Goal: Learn about a topic: Learn about a topic

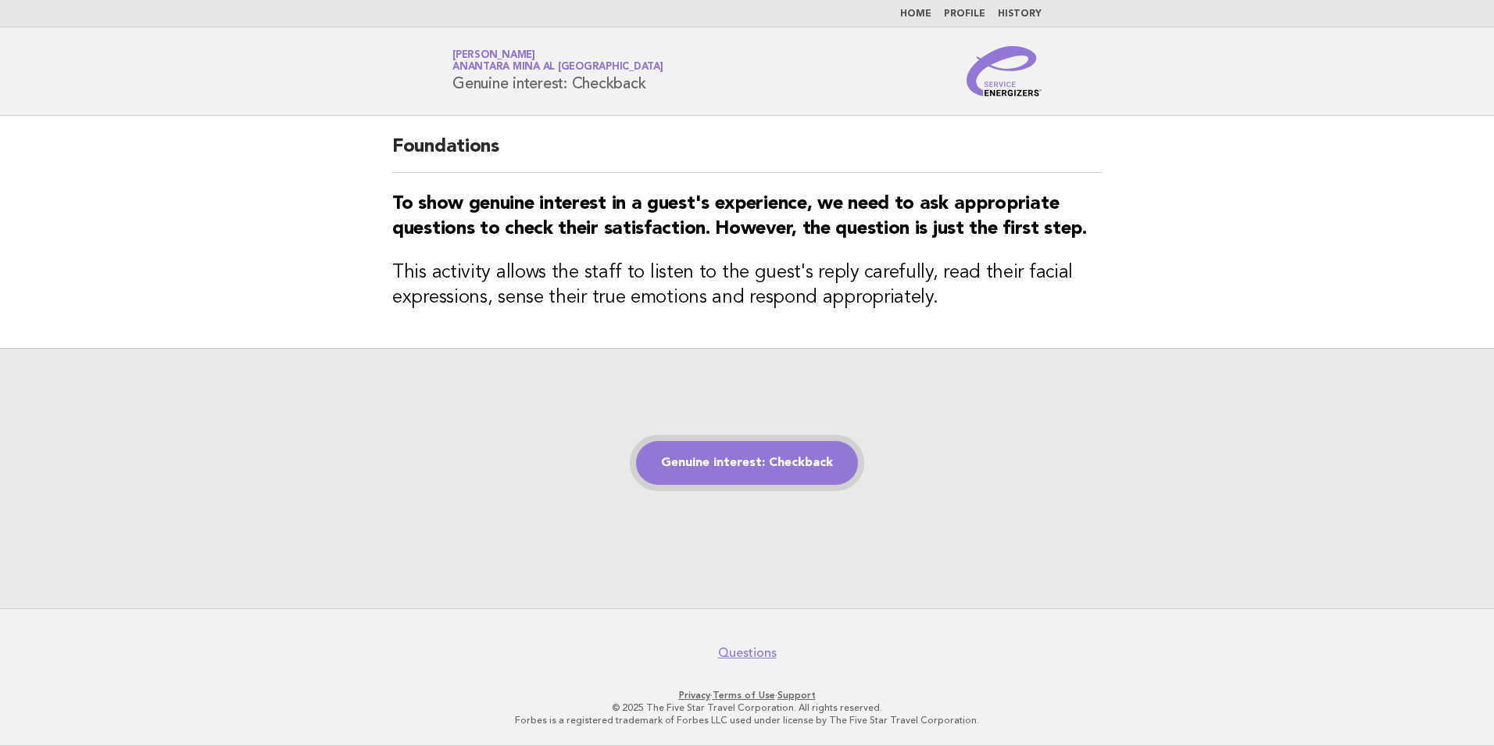
click at [797, 442] on link "Genuine interest: Checkback" at bounding box center [747, 463] width 222 height 44
click at [791, 466] on link "Genuine interest: Checkback" at bounding box center [747, 463] width 222 height 44
click at [1294, 356] on div "Genuine interest: Checkback" at bounding box center [747, 478] width 1494 height 260
drag, startPoint x: 794, startPoint y: 142, endPoint x: 1091, endPoint y: 199, distance: 302.3
click at [1091, 199] on body "Home Profile History Service Energizers Divya Pandey Anantara Mina al Arab Ras …" at bounding box center [747, 373] width 1494 height 746
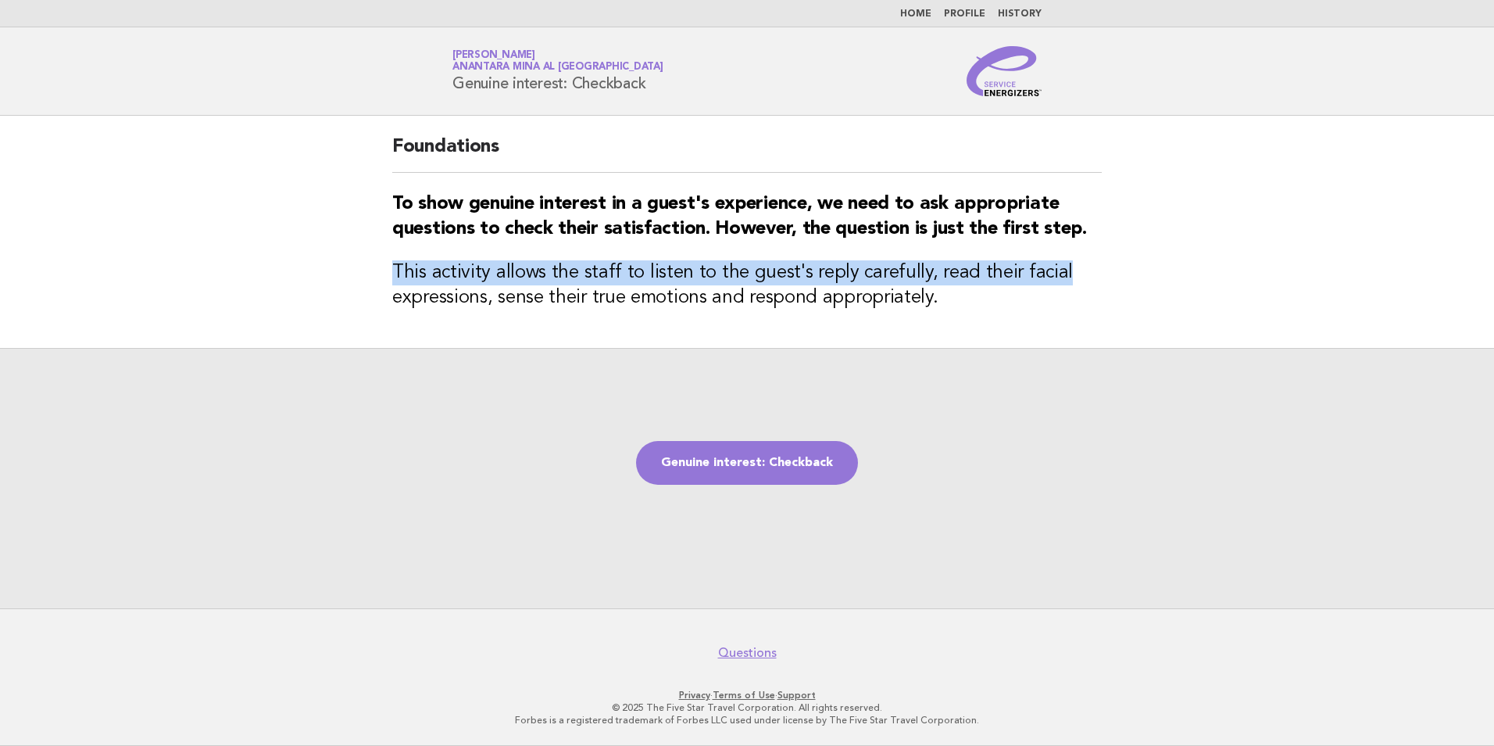
drag, startPoint x: 1091, startPoint y: 199, endPoint x: 1080, endPoint y: 279, distance: 81.2
click at [1080, 279] on div "Foundations To show genuine interest in a guest's experience, we need to ask ap…" at bounding box center [747, 232] width 747 height 232
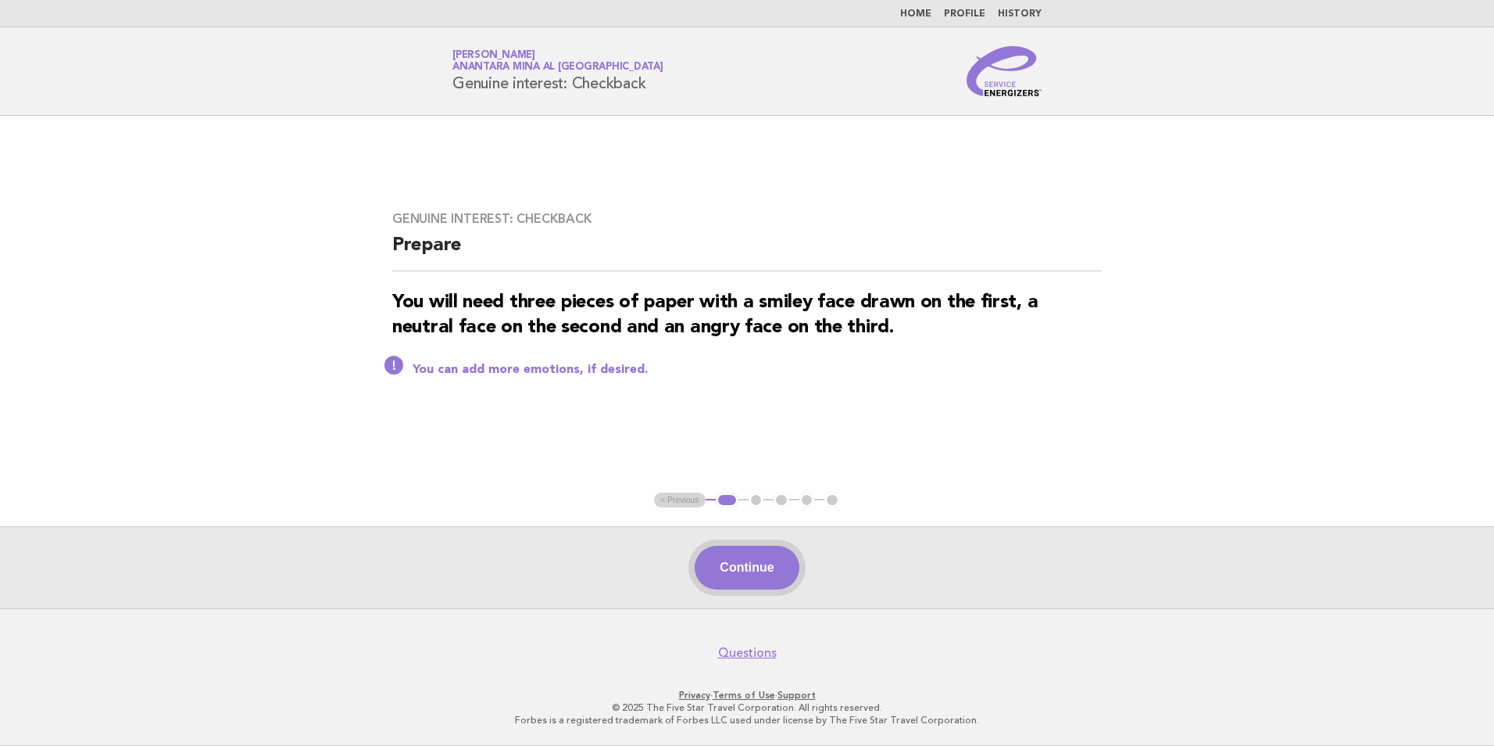
click at [739, 563] on button "Continue" at bounding box center [747, 568] width 104 height 44
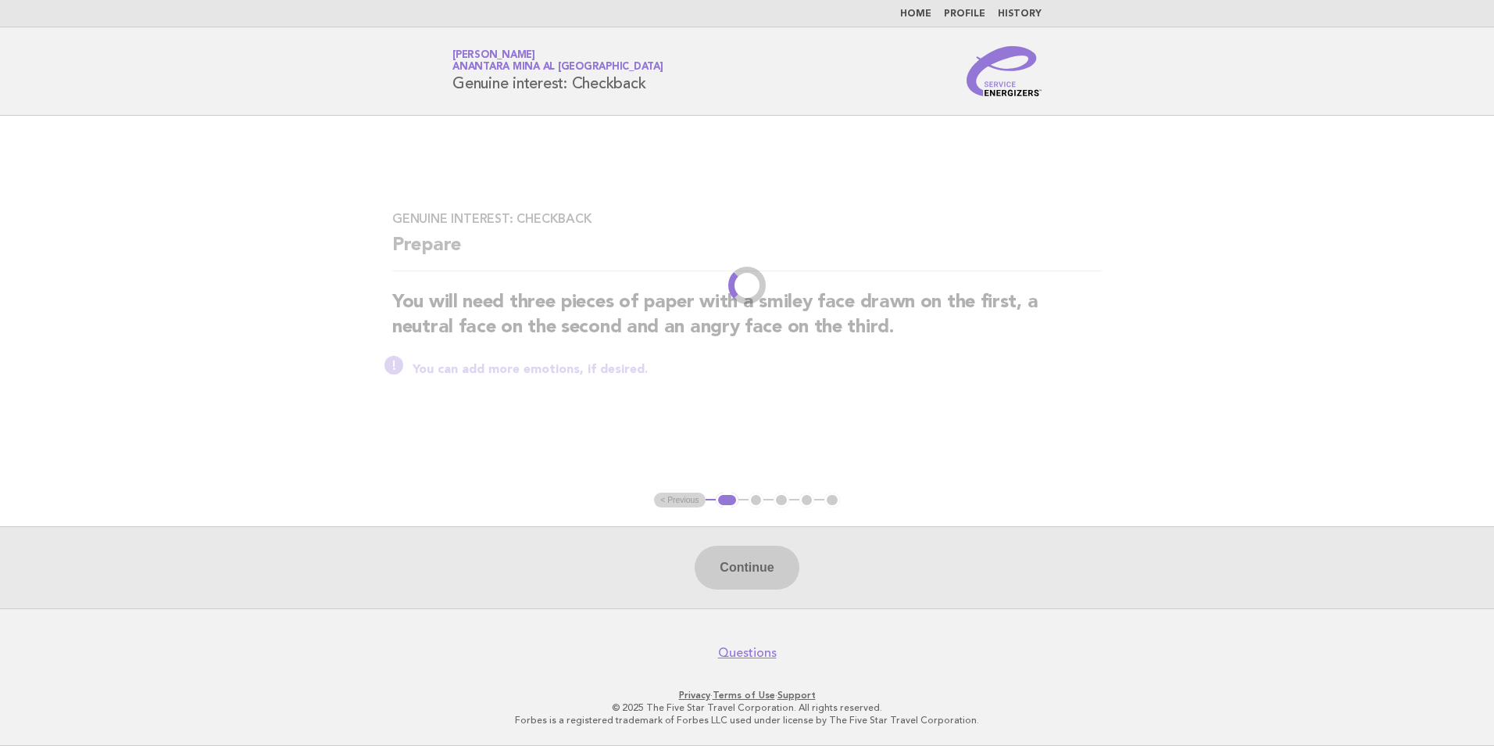
click at [750, 574] on div "Continue" at bounding box center [747, 567] width 1494 height 82
click at [765, 577] on div "Continue" at bounding box center [747, 567] width 1494 height 82
drag, startPoint x: 768, startPoint y: 582, endPoint x: 772, endPoint y: 595, distance: 13.4
click at [770, 592] on div "Continue" at bounding box center [747, 567] width 1494 height 82
drag, startPoint x: 775, startPoint y: 596, endPoint x: 767, endPoint y: 597, distance: 8.7
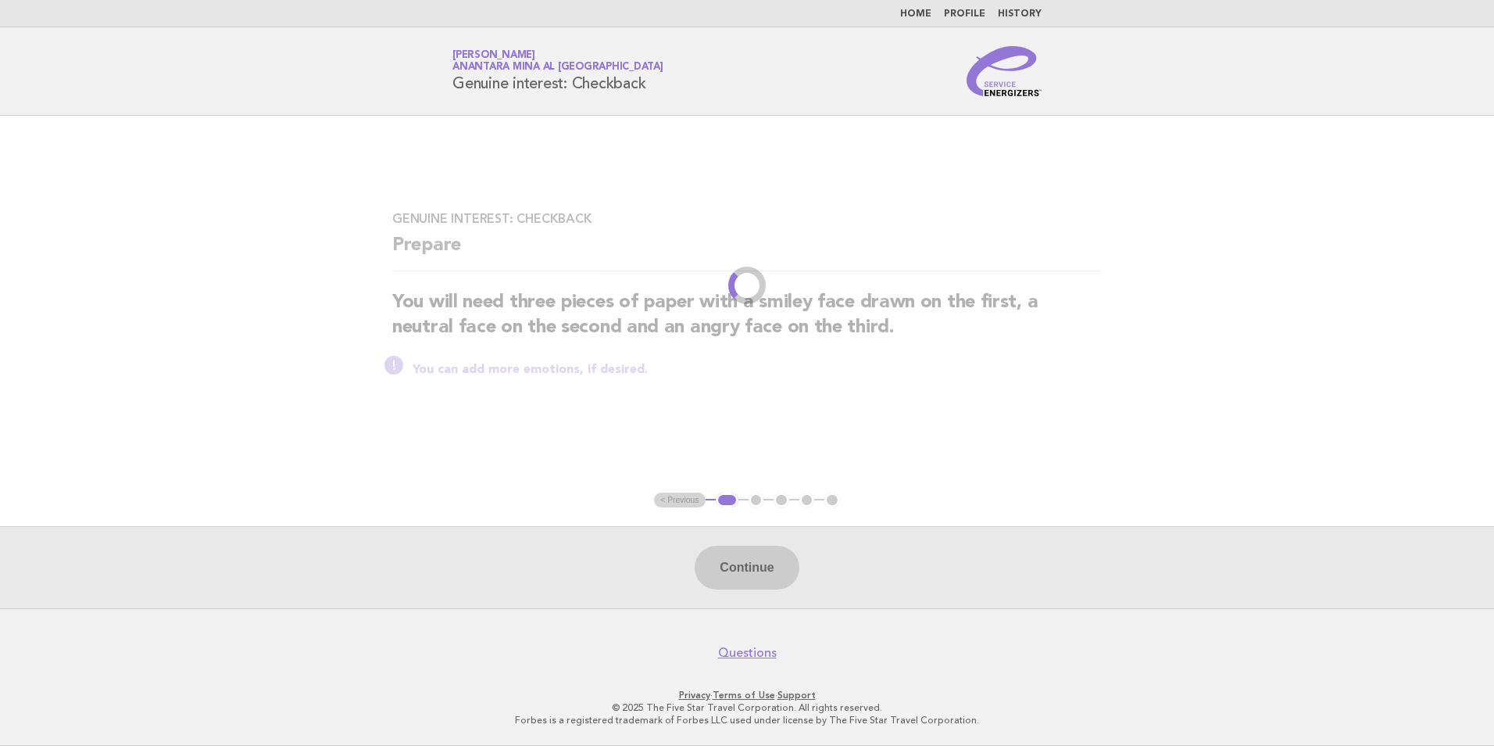
click at [767, 597] on div "Continue" at bounding box center [747, 567] width 1494 height 82
drag, startPoint x: 767, startPoint y: 597, endPoint x: 754, endPoint y: 590, distance: 14.3
click at [754, 590] on div "Continue" at bounding box center [747, 567] width 1494 height 82
click at [751, 587] on div "Continue" at bounding box center [747, 567] width 1494 height 82
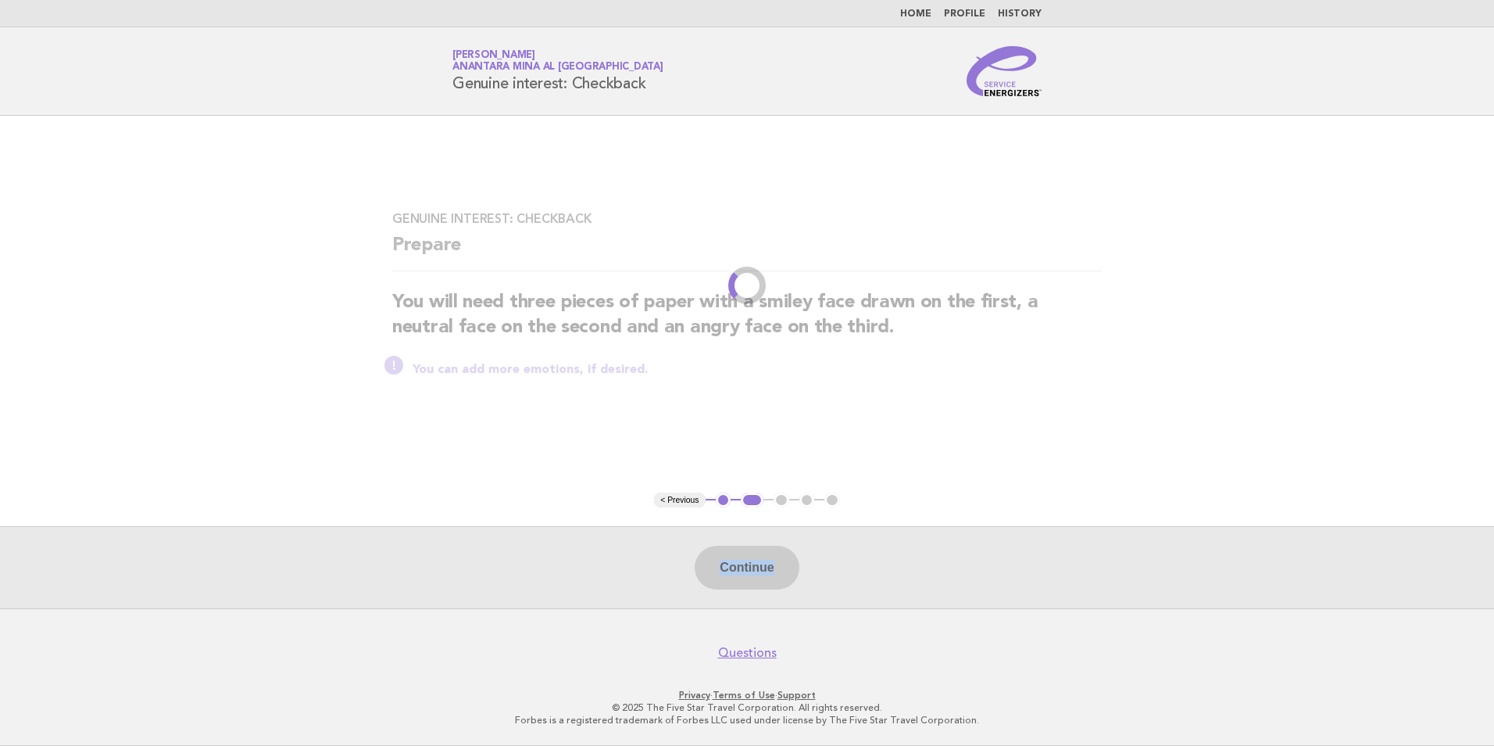
click at [751, 587] on main "Genuine interest: Checkback Prepare You will need three pieces of paper with a …" at bounding box center [747, 362] width 1494 height 492
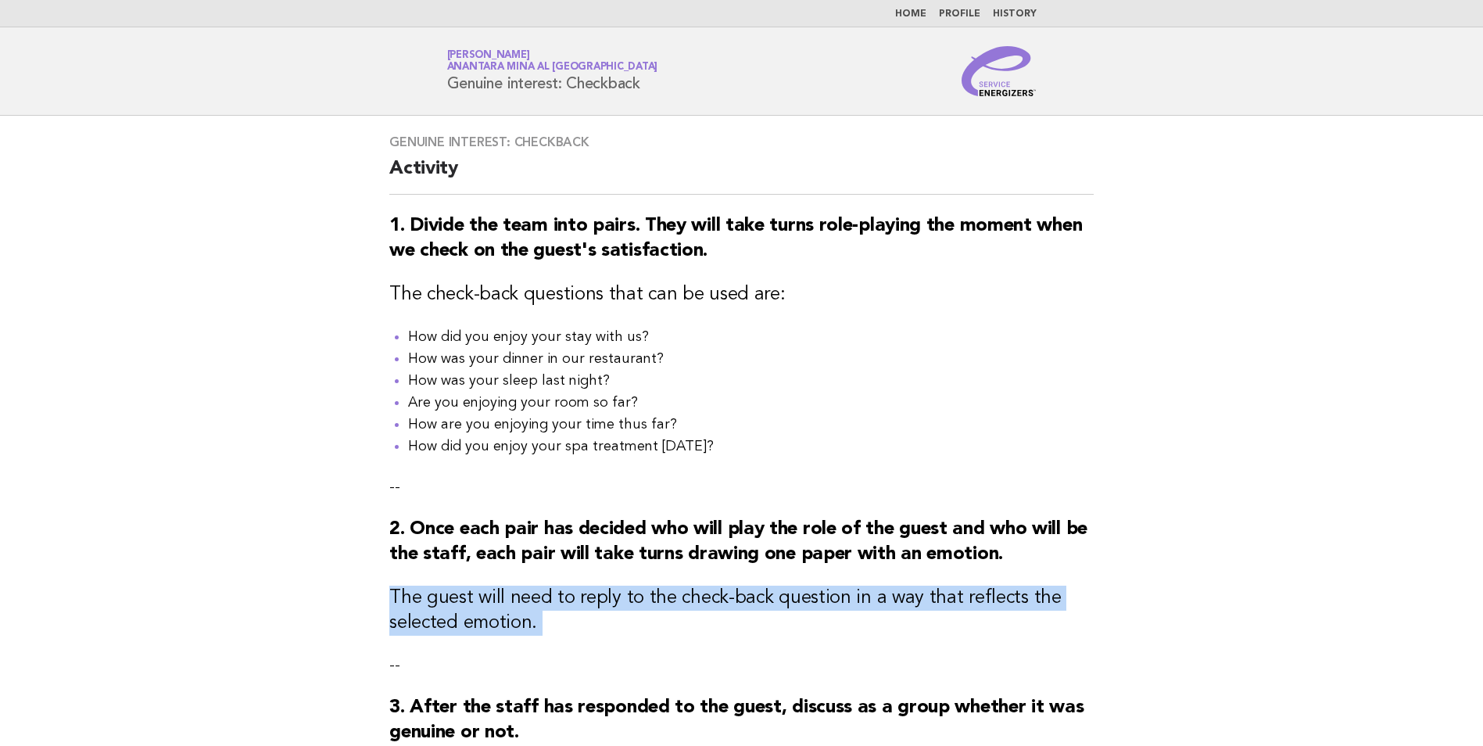
click at [751, 587] on div "Genuine interest: Checkback Activity 1. Divide the team into pairs. They will t…" at bounding box center [741, 483] width 742 height 735
click at [755, 585] on div "Genuine interest: Checkback Activity 1. Divide the team into pairs. They will t…" at bounding box center [741, 483] width 742 height 735
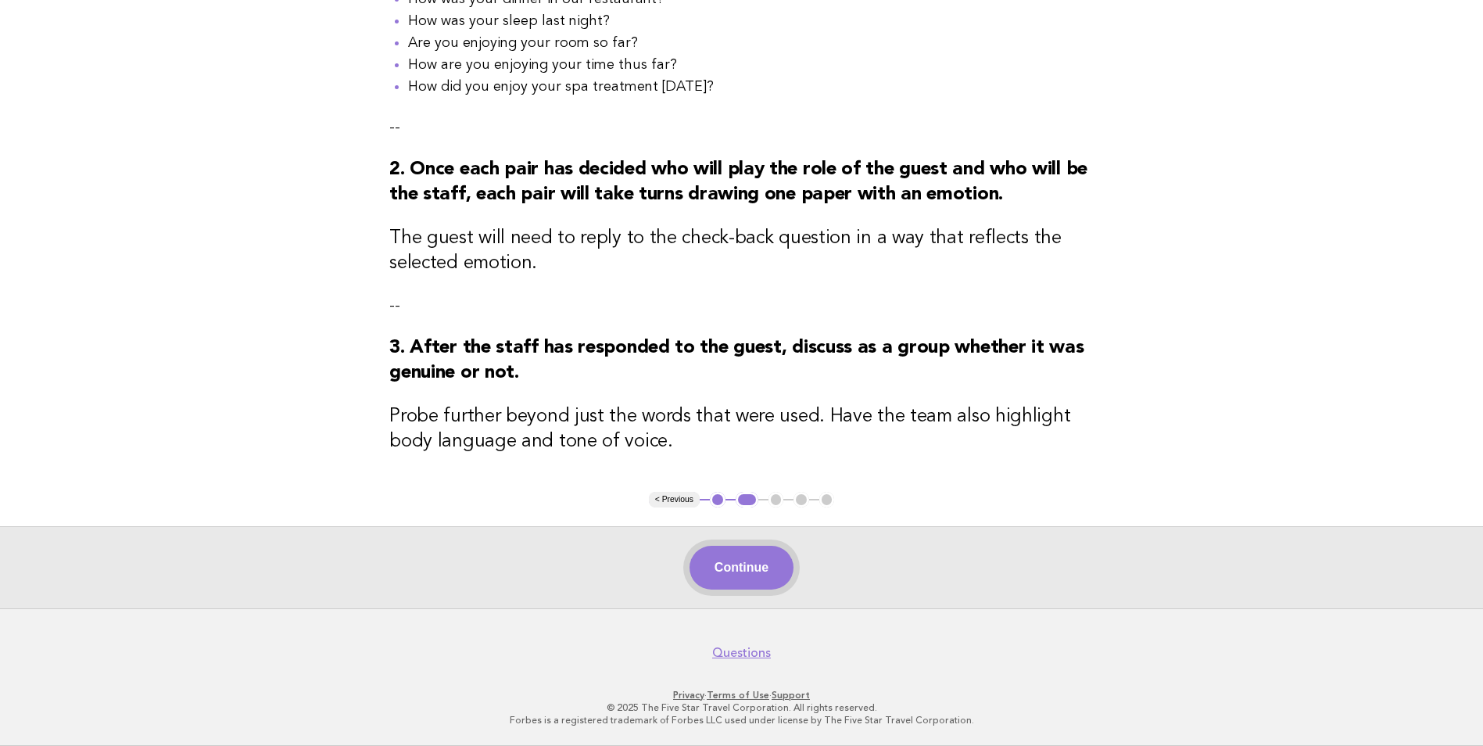
click at [728, 549] on button "Continue" at bounding box center [741, 568] width 104 height 44
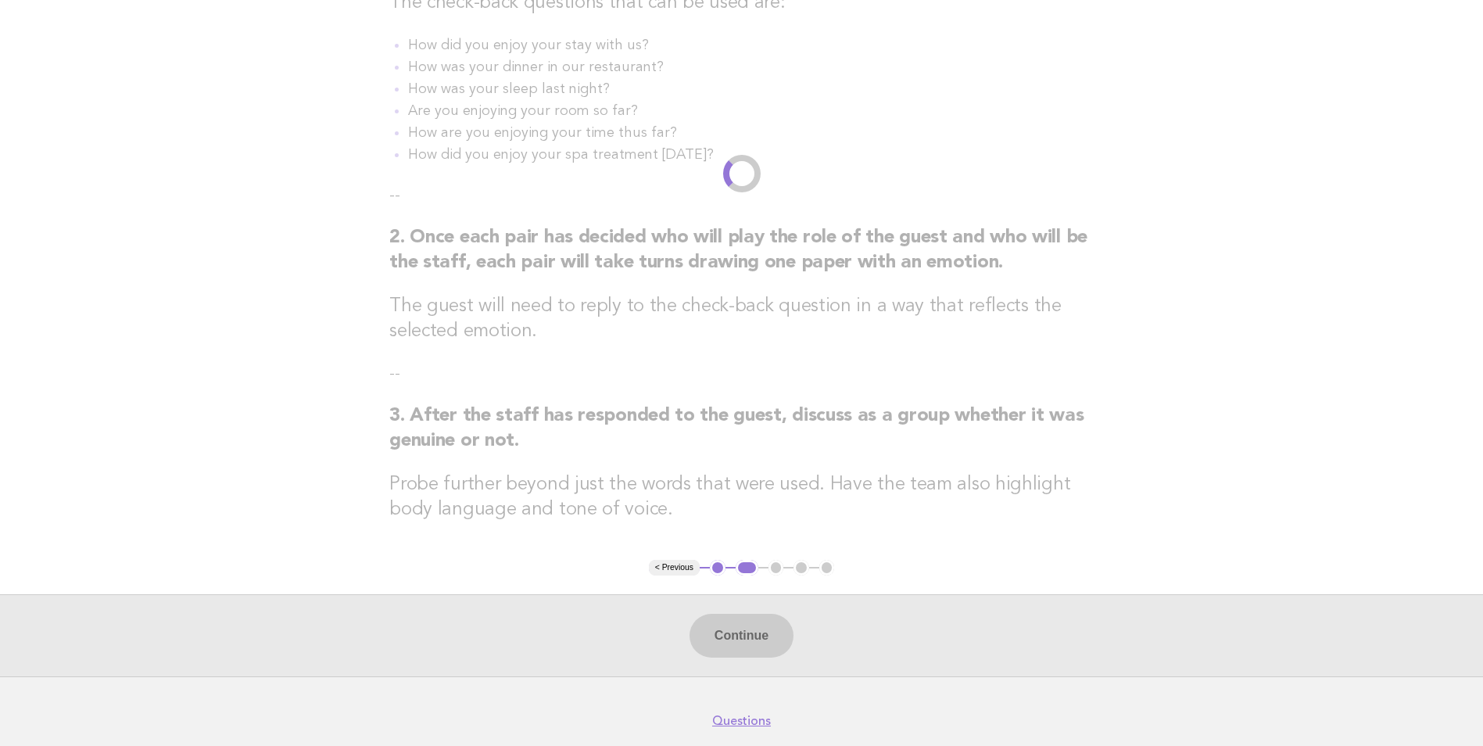
scroll to position [368, 0]
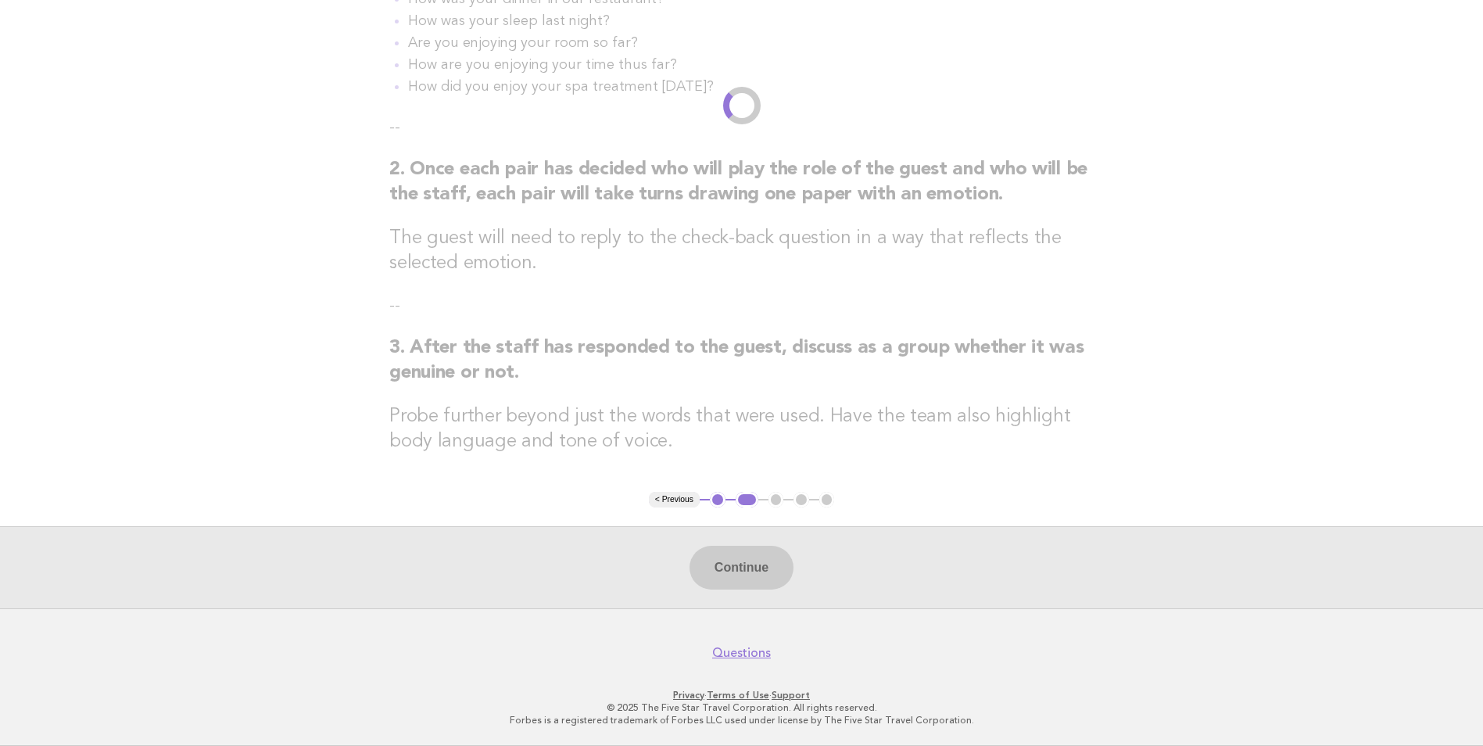
click at [924, 546] on div "Continue" at bounding box center [741, 567] width 1483 height 82
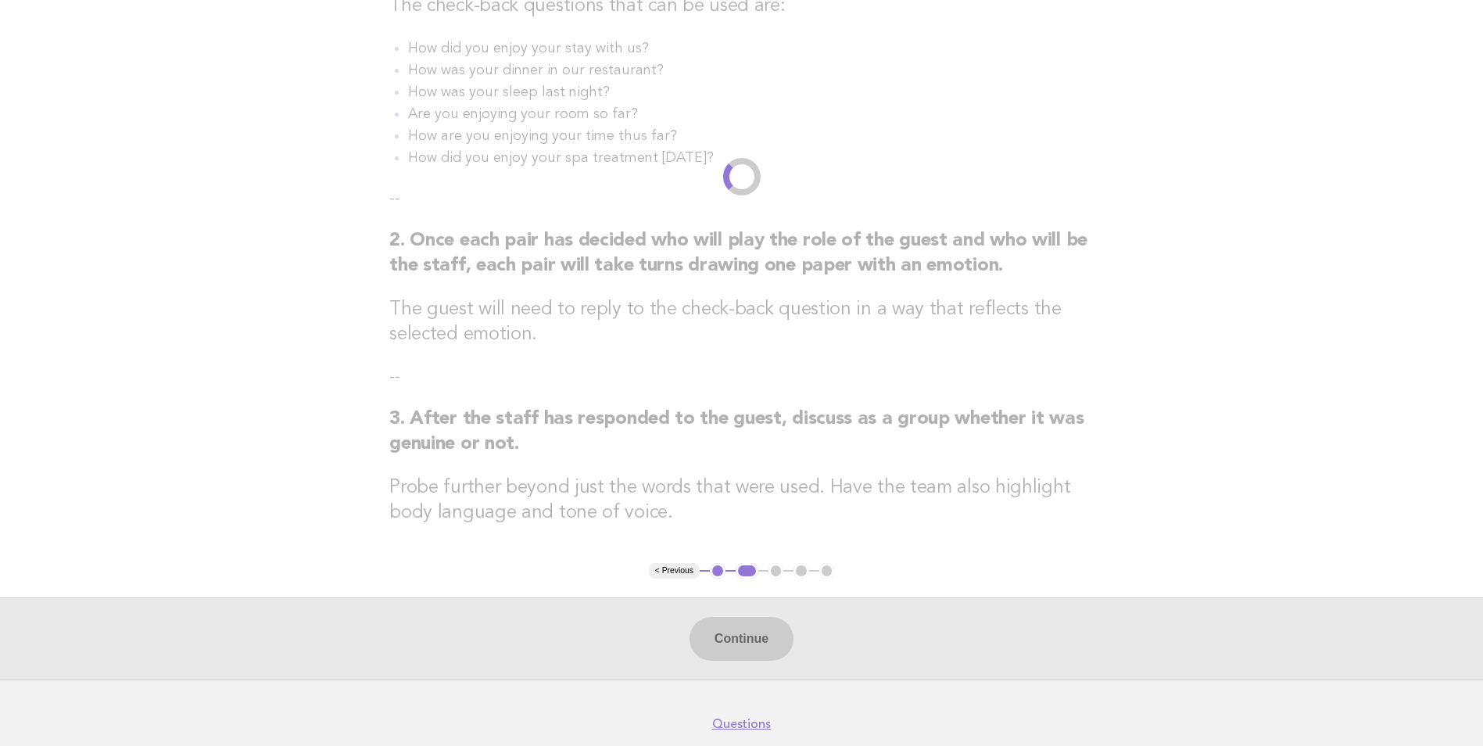
click at [817, 501] on main "Genuine interest: Checkback Activity 1. Divide the team into pairs. They will t…" at bounding box center [741, 253] width 1483 height 852
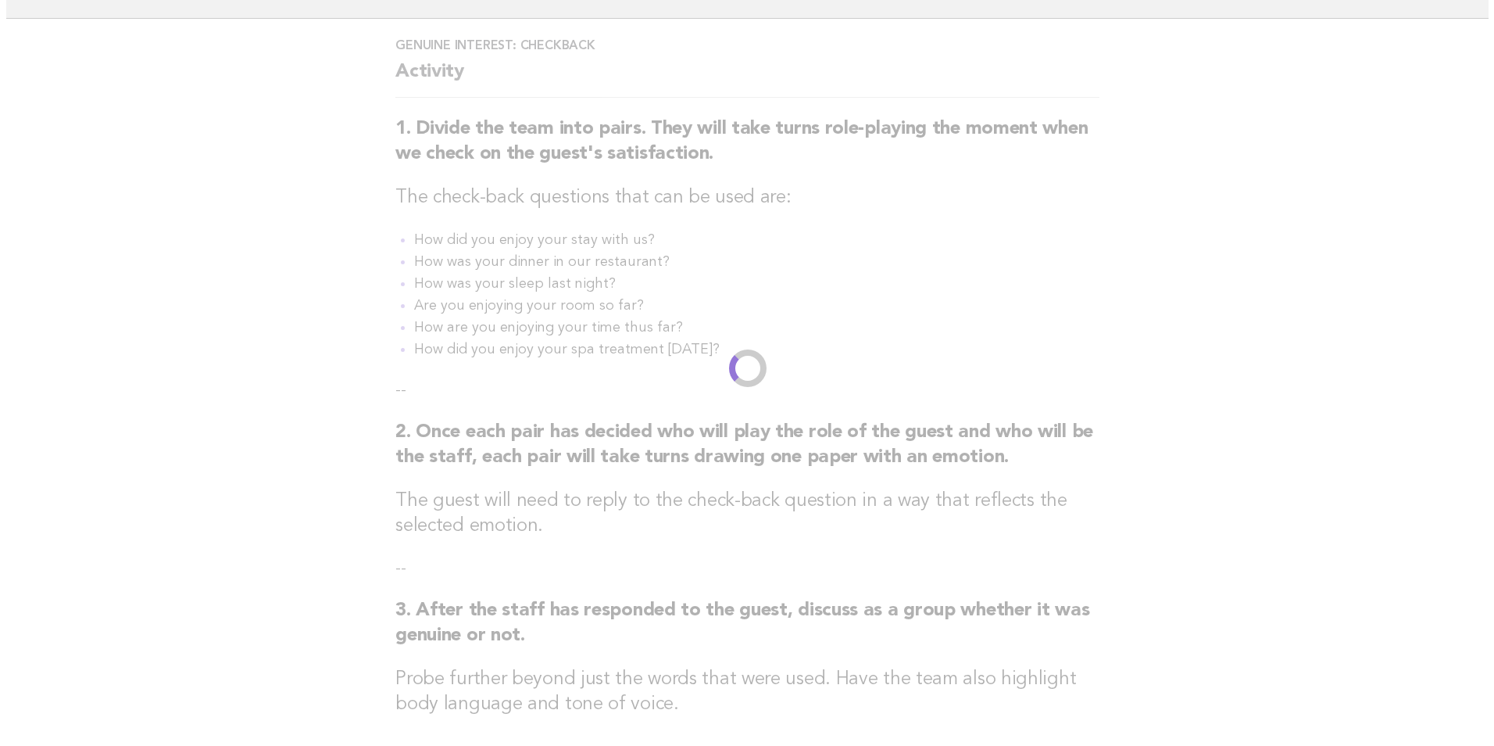
scroll to position [0, 0]
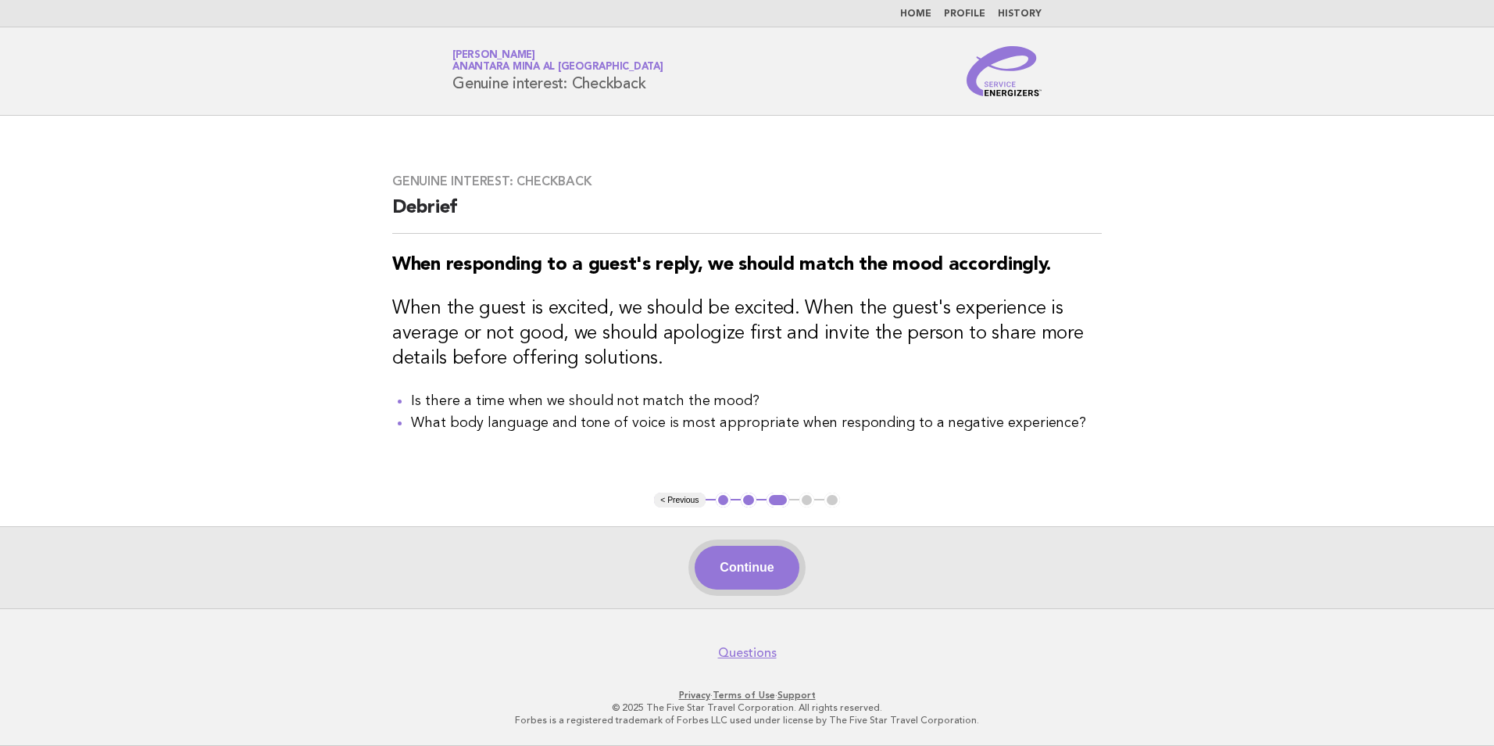
click at [752, 568] on button "Continue" at bounding box center [747, 568] width 104 height 44
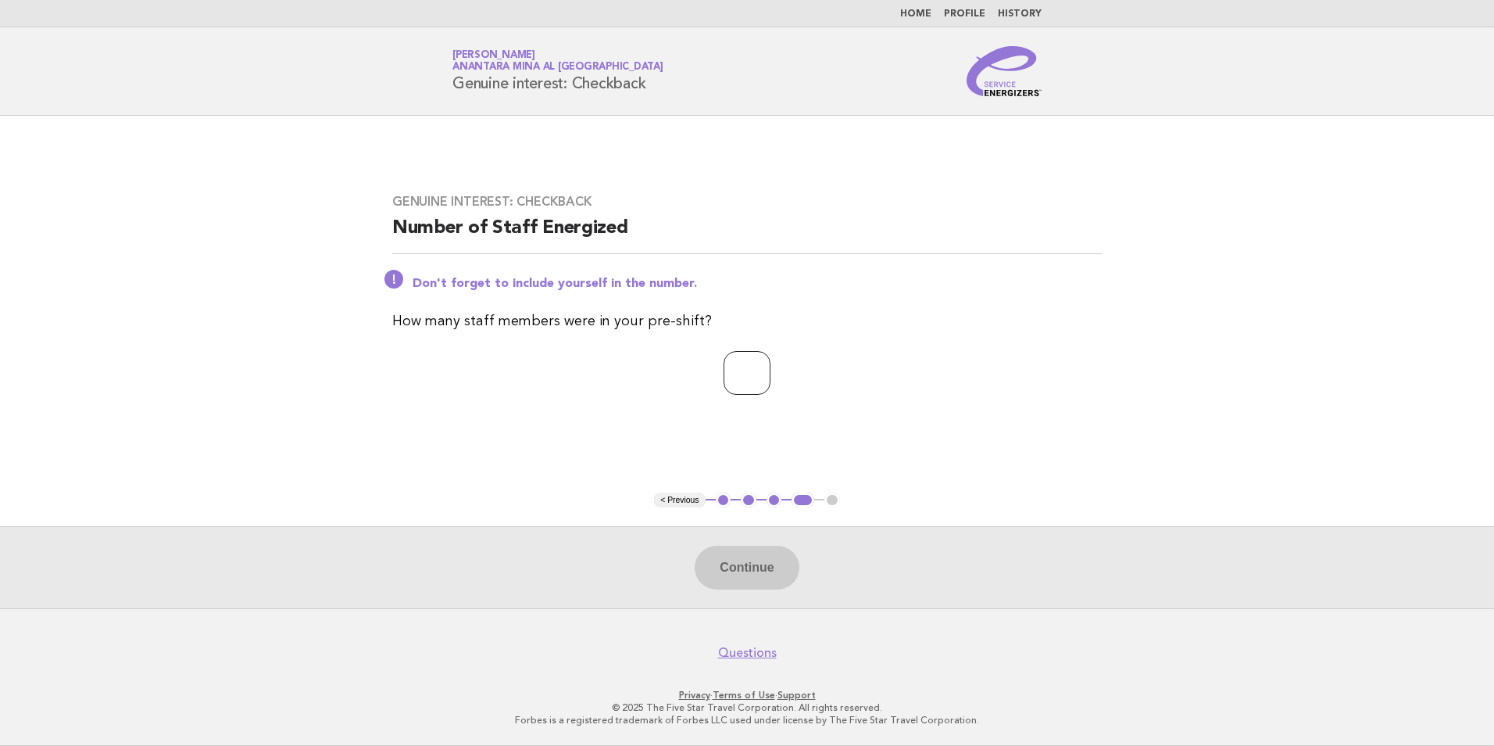
click at [766, 390] on input "number" at bounding box center [747, 373] width 47 height 44
type input "*"
click at [762, 576] on button "Continue" at bounding box center [747, 568] width 104 height 44
